Goal: Find specific page/section: Find specific page/section

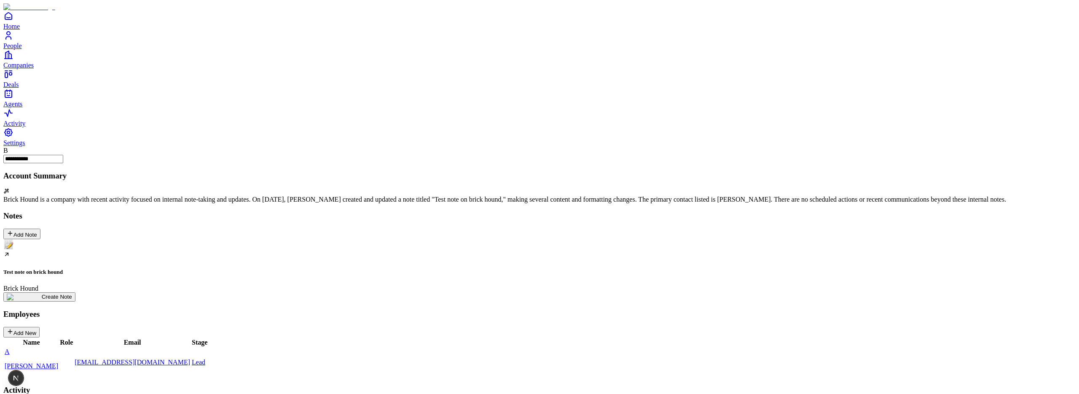
scroll to position [138, 0]
drag, startPoint x: 210, startPoint y: 245, endPoint x: 219, endPoint y: 245, distance: 8.9
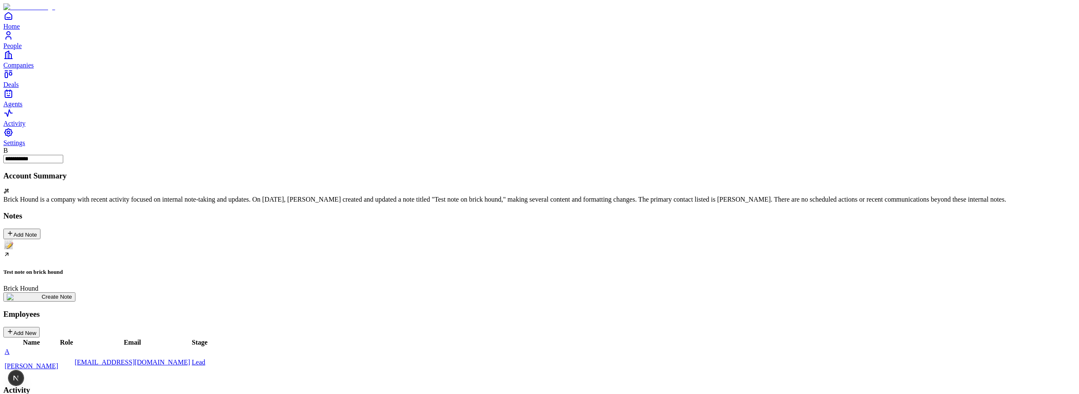
scroll to position [0, 0]
